Goal: Find contact information: Find contact information

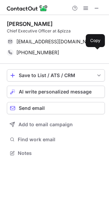
scroll to position [149, 109]
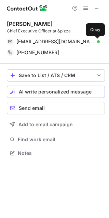
drag, startPoint x: 97, startPoint y: 42, endPoint x: 9, endPoint y: 93, distance: 101.8
click at [97, 42] on span at bounding box center [96, 41] width 5 height 5
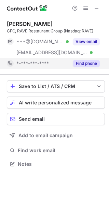
scroll to position [160, 109]
click at [90, 61] on button "Find phone" at bounding box center [86, 63] width 27 height 7
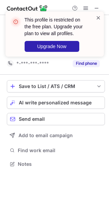
click at [96, 18] on span at bounding box center [98, 17] width 5 height 7
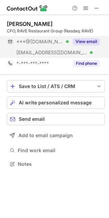
click at [84, 41] on button "View email" at bounding box center [86, 41] width 27 height 7
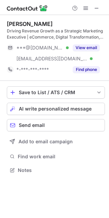
scroll to position [165, 109]
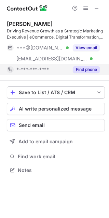
drag, startPoint x: 84, startPoint y: 68, endPoint x: 98, endPoint y: 65, distance: 14.4
click at [84, 68] on button "Find phone" at bounding box center [86, 69] width 27 height 7
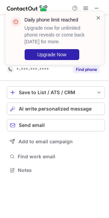
click at [98, 16] on span at bounding box center [98, 17] width 5 height 7
